Goal: Register for event/course

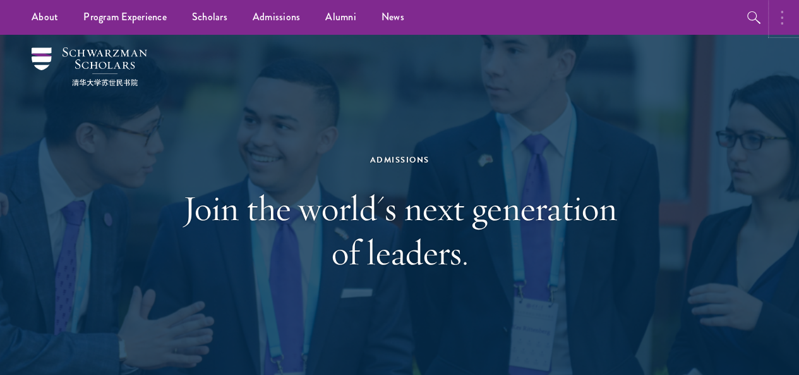
click at [783, 18] on icon "button" at bounding box center [782, 17] width 3 height 15
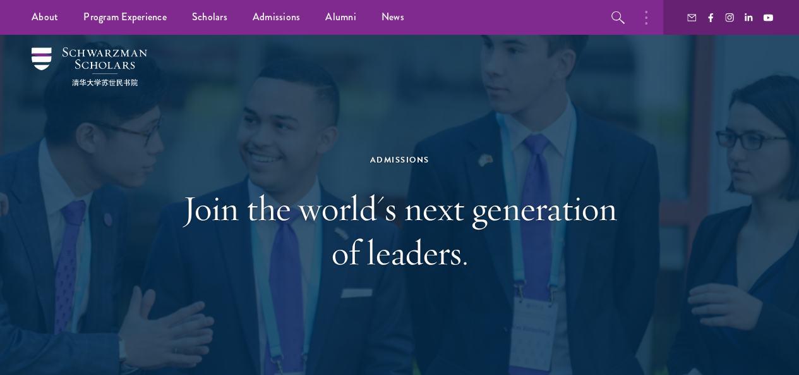
click at [554, 4] on ul "About Overview Leadership Donors Program Experience Overview Curriculum Student…" at bounding box center [310, 17] width 582 height 35
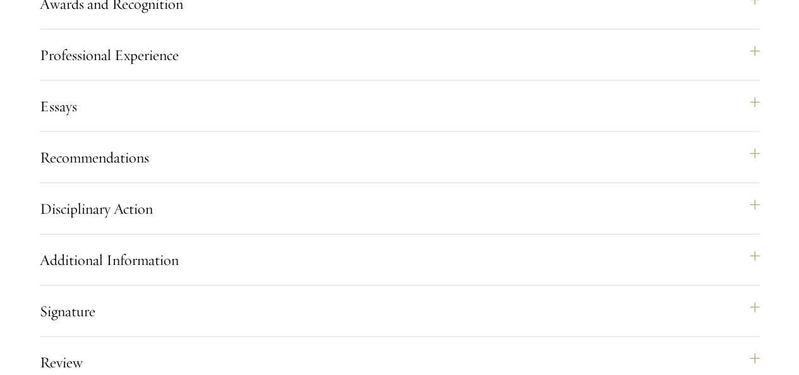
scroll to position [1293, 0]
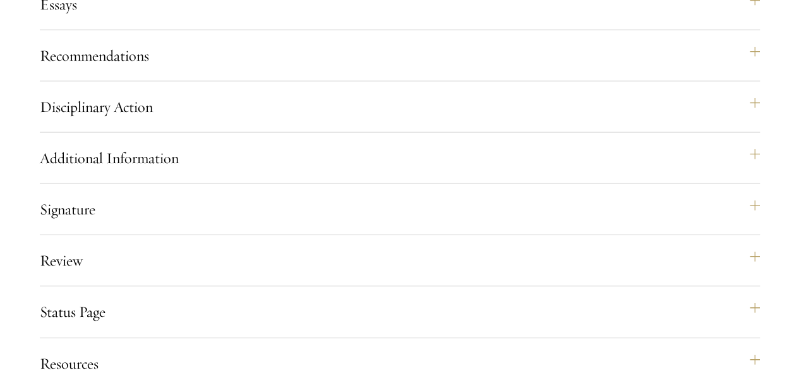
scroll to position [1412, 0]
